Goal: Navigation & Orientation: Find specific page/section

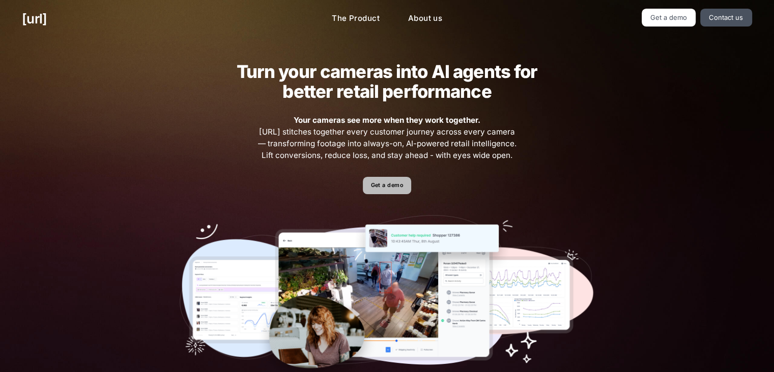
click at [386, 184] on link "Get a demo" at bounding box center [387, 186] width 48 height 18
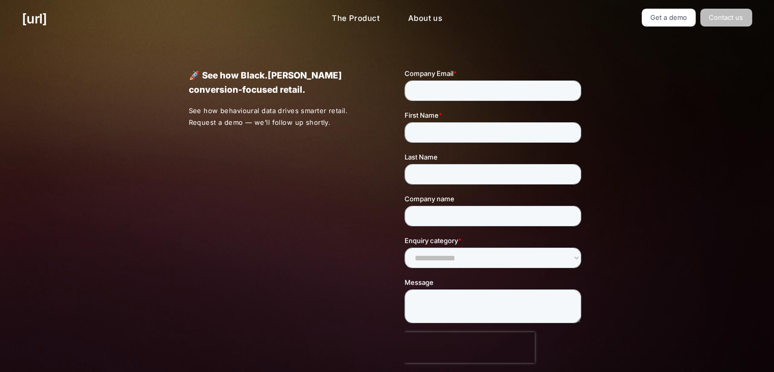
click at [728, 20] on link "Contact us" at bounding box center [726, 18] width 52 height 18
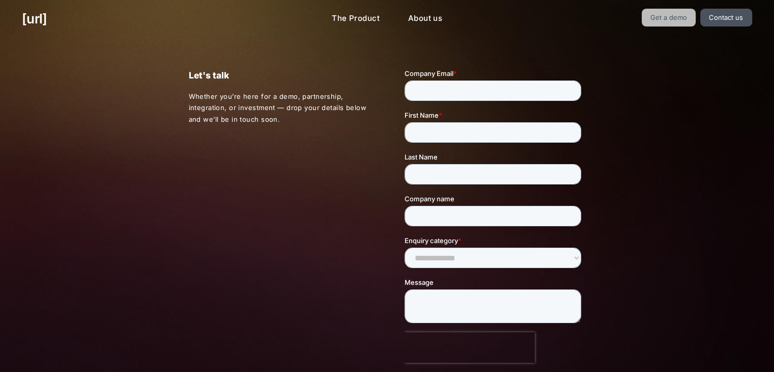
click at [668, 15] on link "Get a demo" at bounding box center [669, 18] width 54 height 18
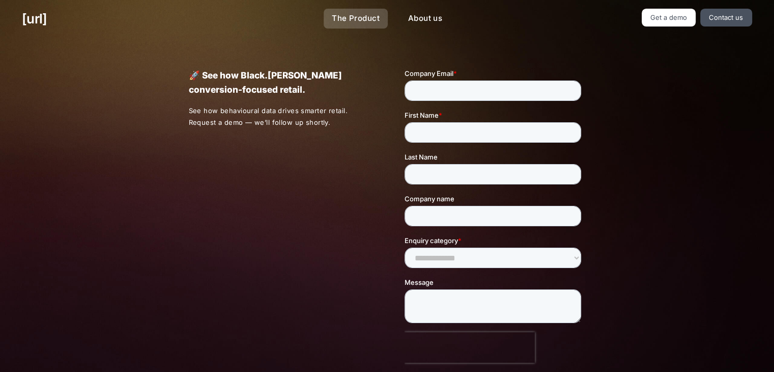
click at [380, 23] on link "The Product" at bounding box center [356, 19] width 64 height 20
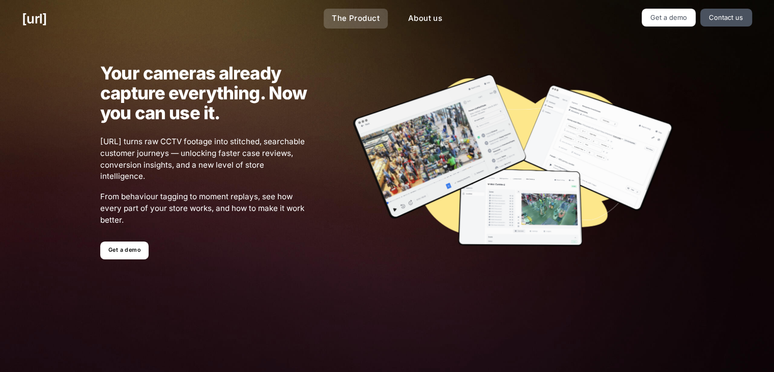
click at [364, 17] on link "The Product" at bounding box center [356, 19] width 64 height 20
